Goal: Information Seeking & Learning: Understand process/instructions

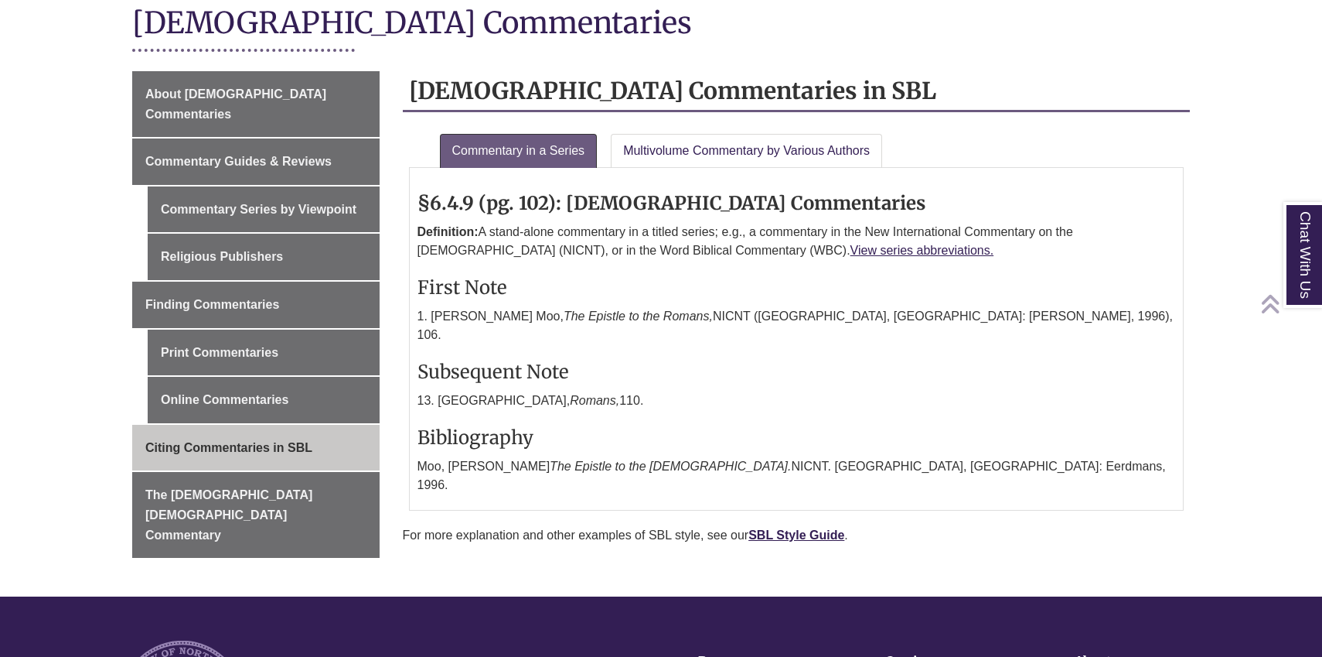
scroll to position [362, 0]
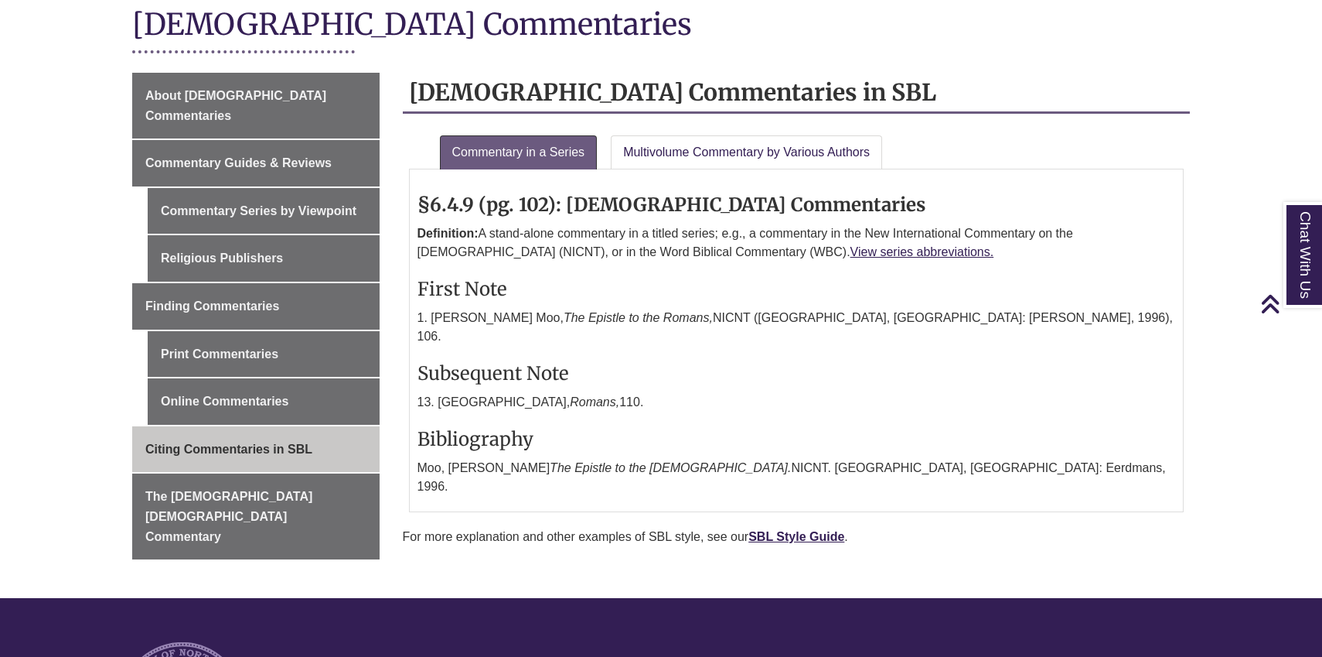
click at [752, 361] on h3 "Subsequent Note" at bounding box center [797, 373] width 759 height 24
click at [851, 246] on link "View series abbreviations." at bounding box center [923, 251] width 144 height 13
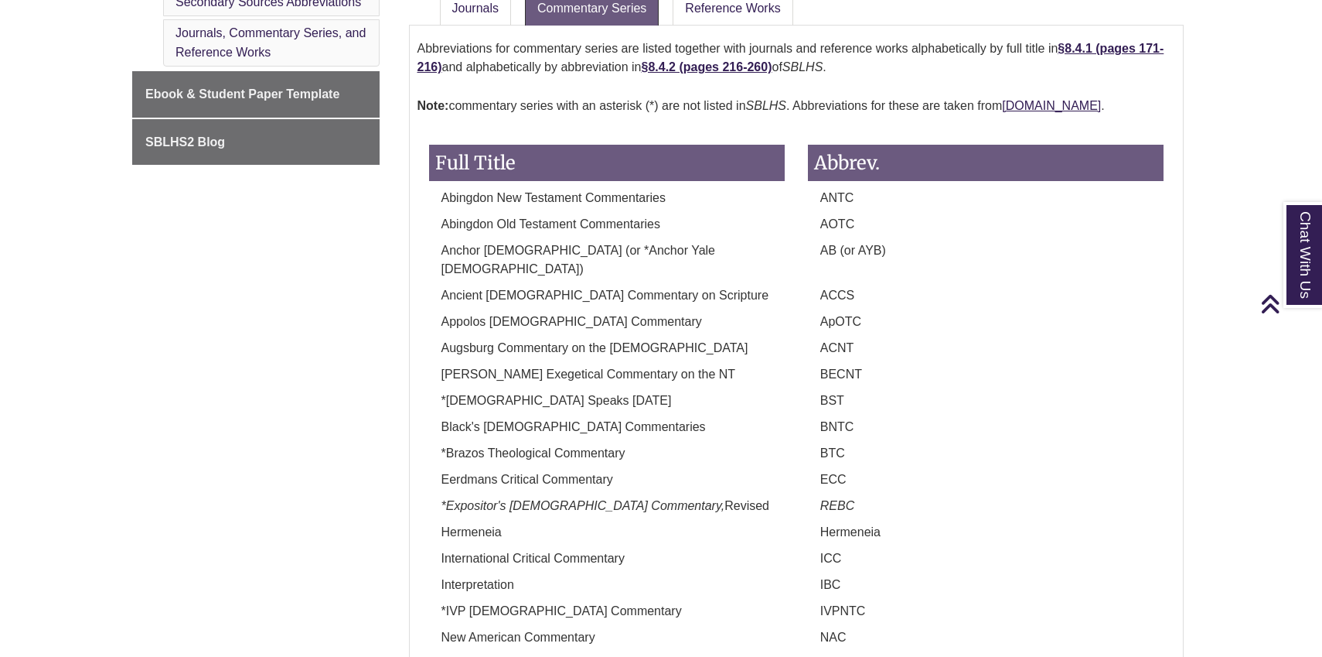
scroll to position [697, 0]
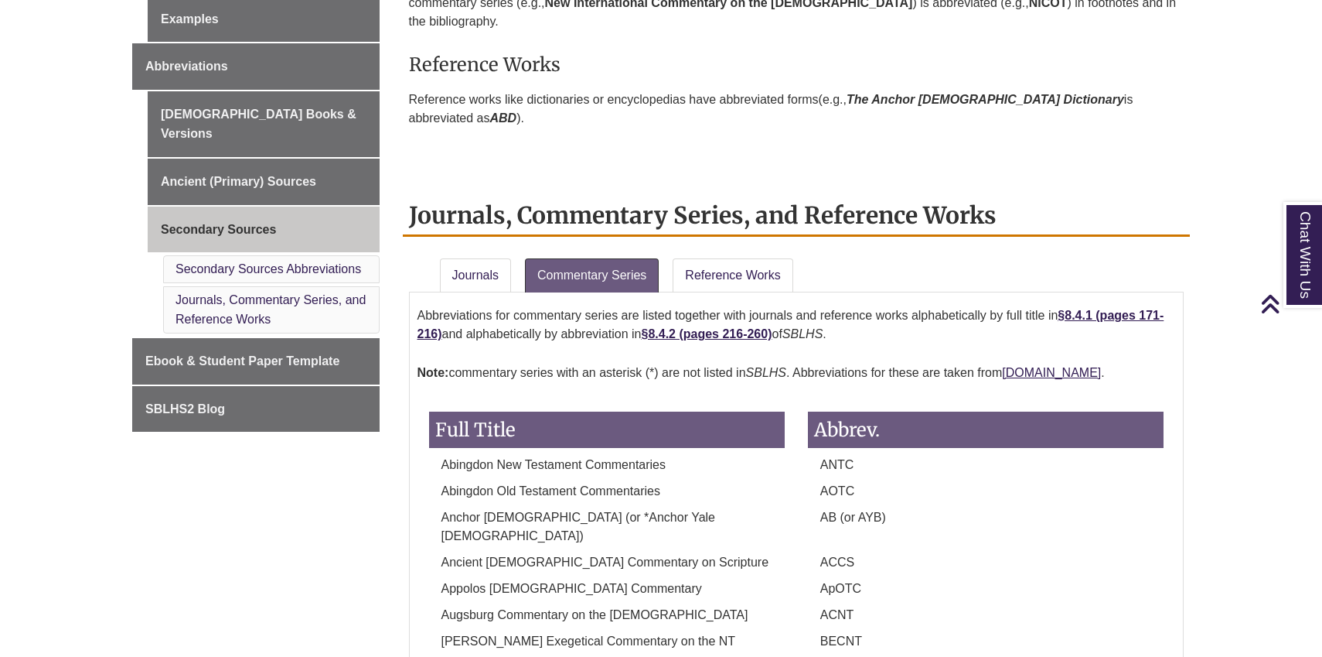
click at [728, 396] on div "Full Title" at bounding box center [607, 426] width 379 height 60
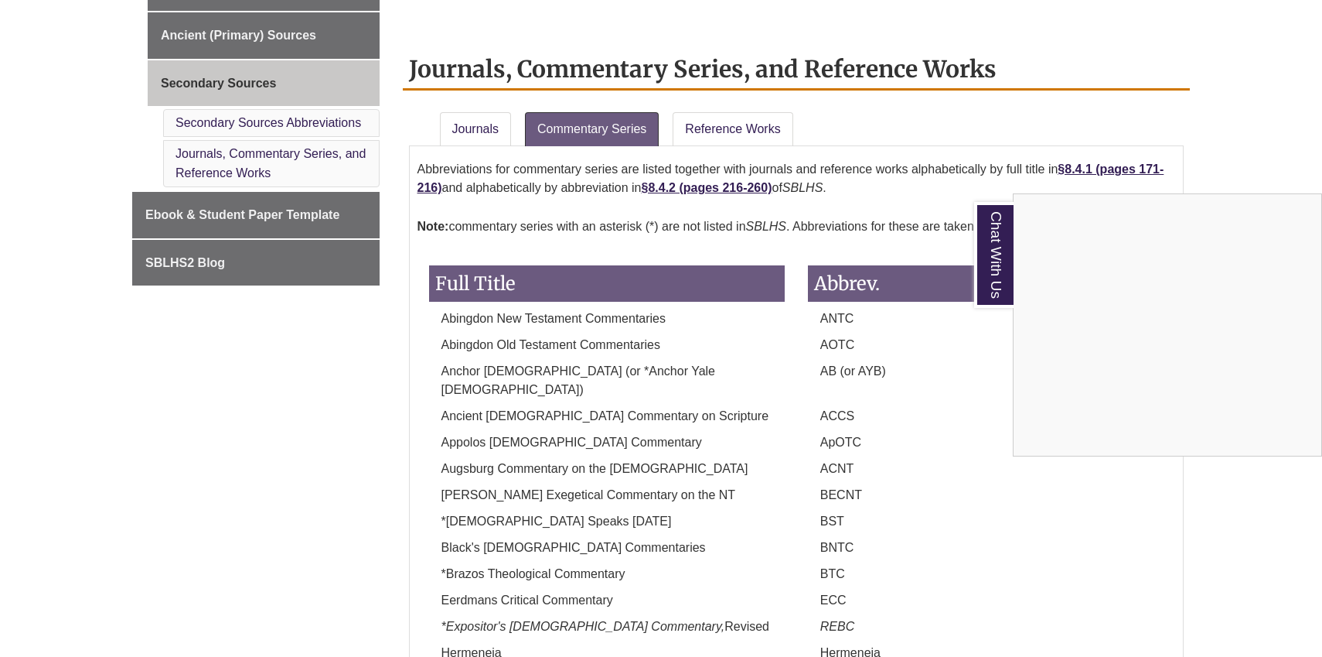
scroll to position [847, 0]
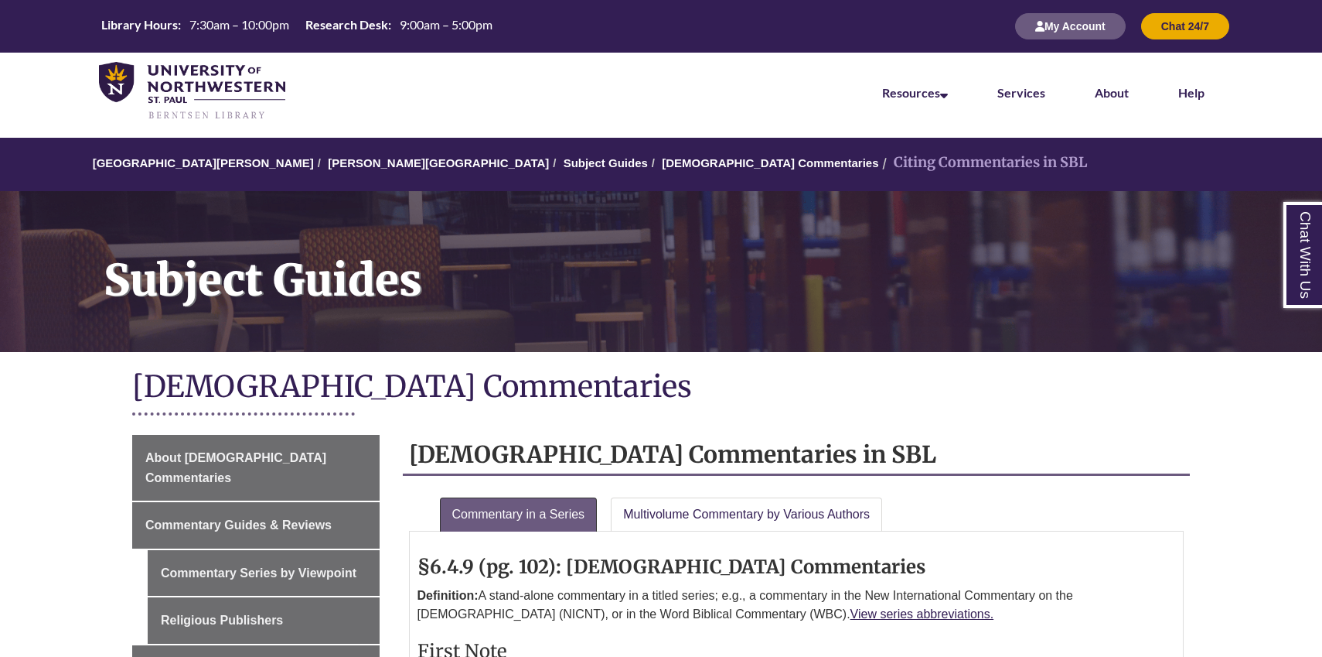
scroll to position [362, 0]
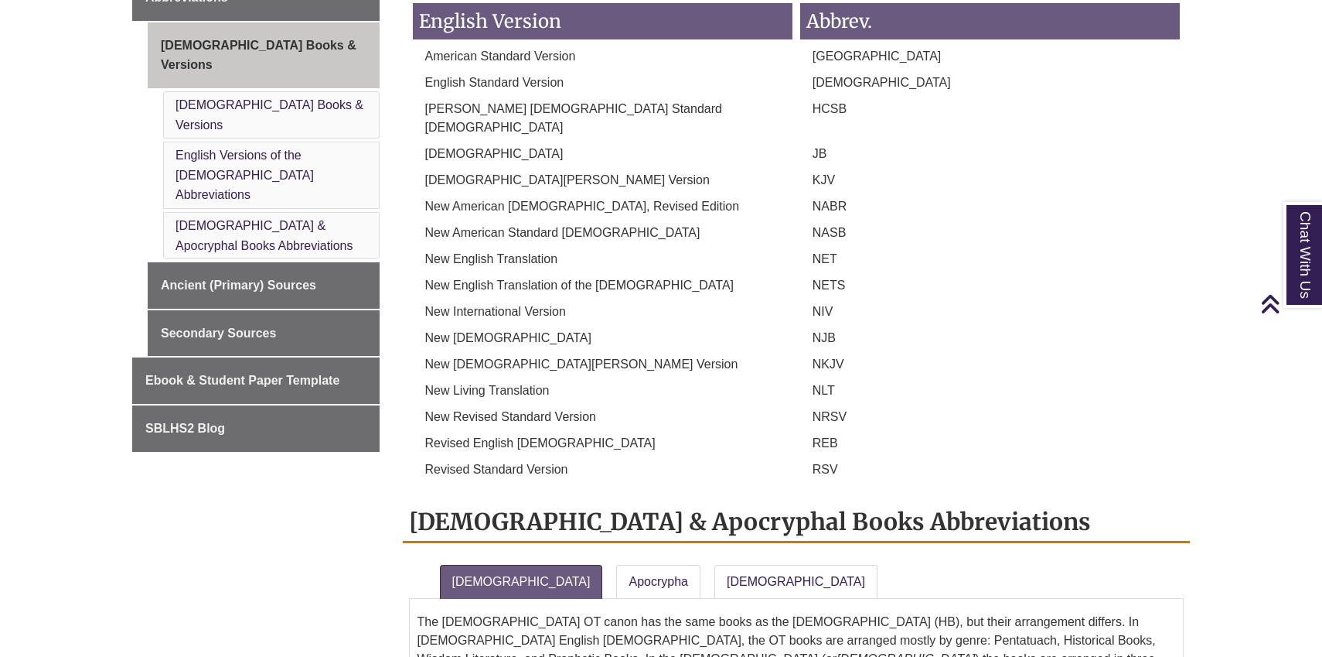
scroll to position [574, 0]
